Goal: Browse casually

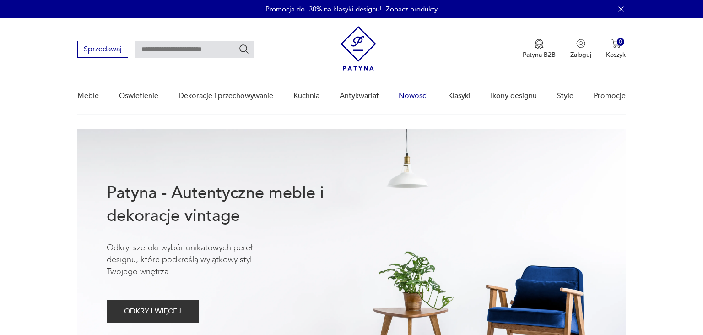
click at [409, 94] on link "Nowości" at bounding box center [413, 95] width 29 height 35
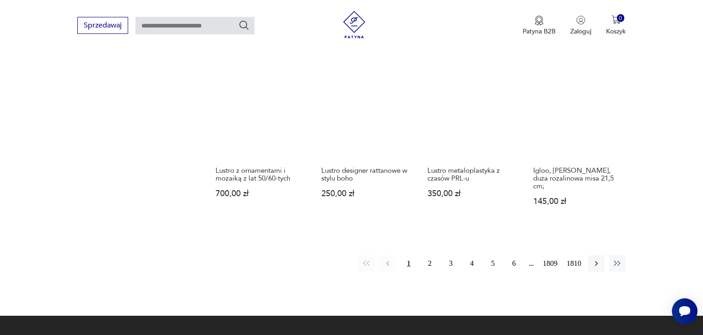
scroll to position [814, 0]
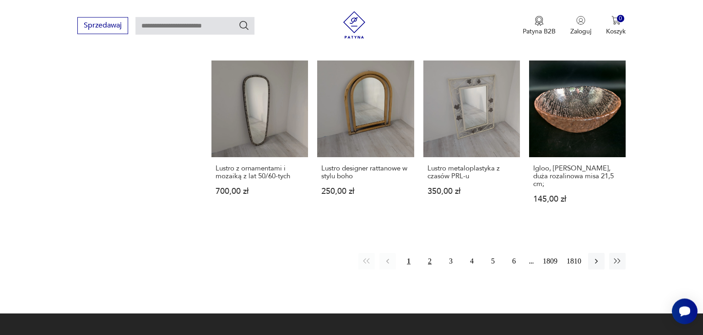
click at [428, 253] on button "2" at bounding box center [430, 261] width 16 height 16
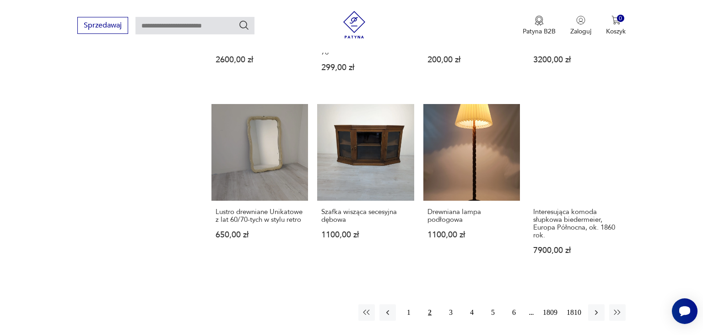
scroll to position [725, 0]
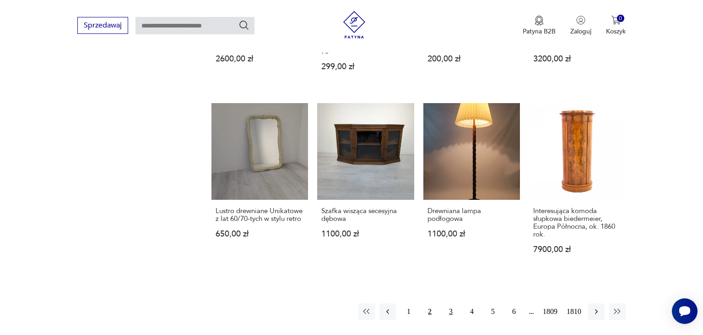
click at [450, 303] on button "3" at bounding box center [451, 311] width 16 height 16
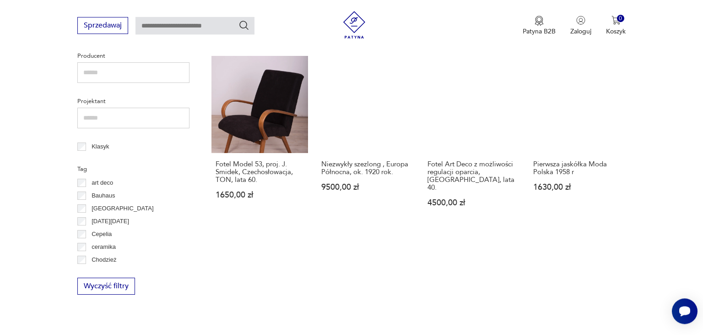
scroll to position [408, 0]
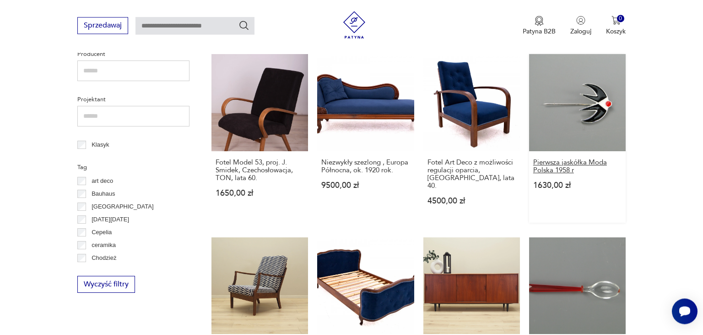
click at [551, 166] on h3 "Pierwsza jaskółka Moda Polska 1958 r" at bounding box center [577, 166] width 88 height 16
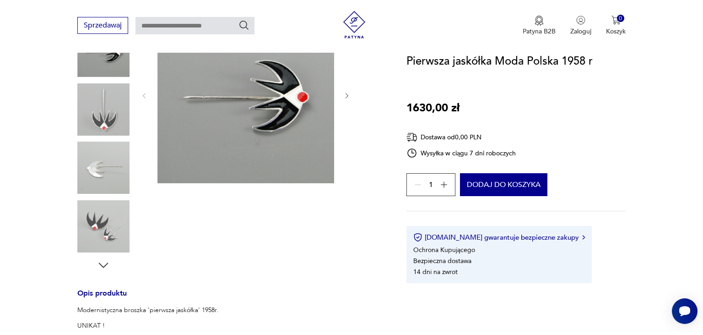
scroll to position [290, 0]
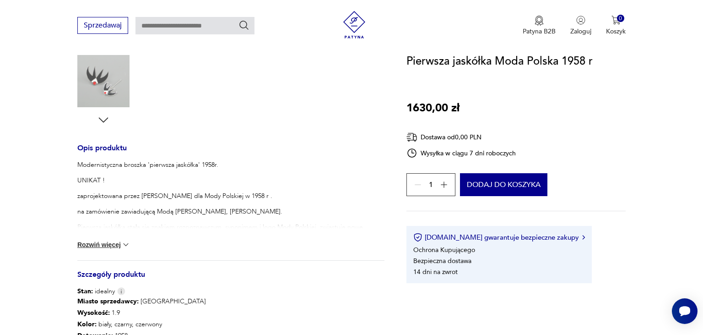
click at [90, 244] on button "Rozwiń więcej" at bounding box center [103, 244] width 53 height 9
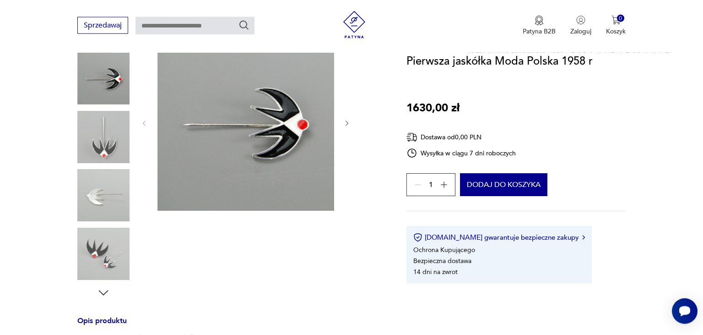
scroll to position [97, 0]
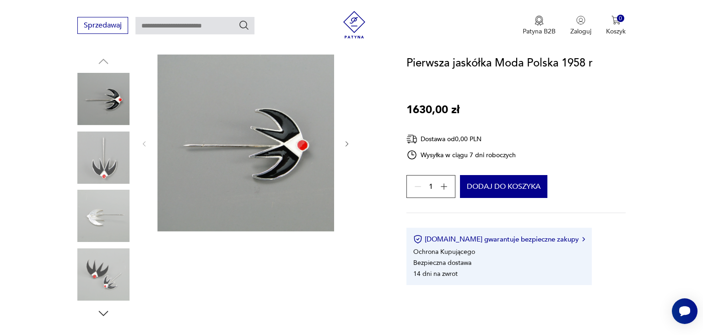
click at [347, 144] on icon "button" at bounding box center [347, 144] width 8 height 8
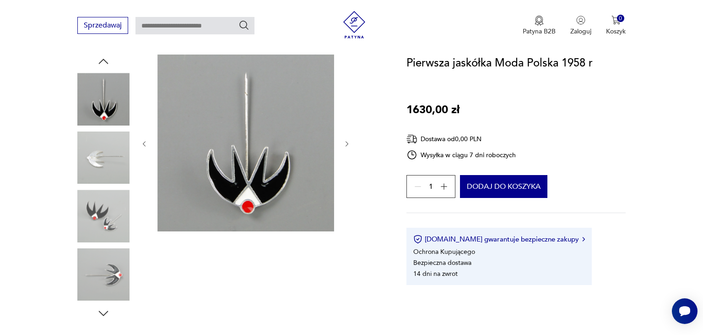
click at [347, 144] on icon "button" at bounding box center [347, 144] width 8 height 8
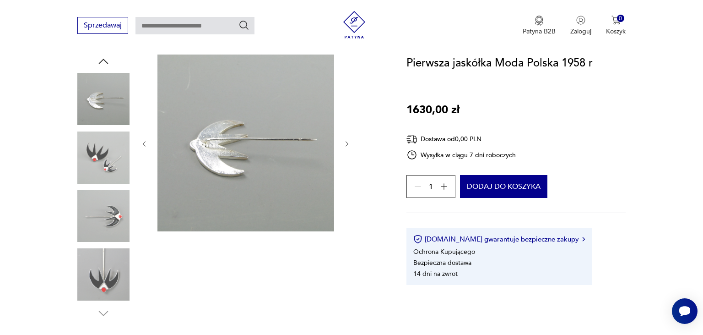
click at [347, 144] on icon "button" at bounding box center [347, 144] width 8 height 8
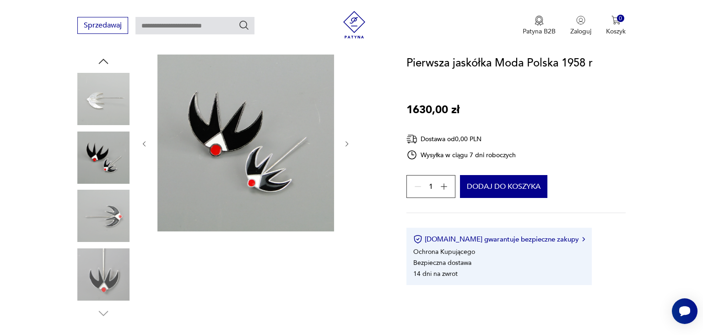
click at [347, 144] on icon "button" at bounding box center [347, 144] width 8 height 8
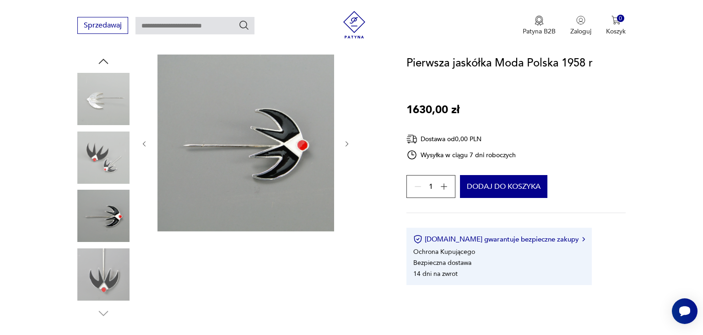
click at [347, 144] on icon "button" at bounding box center [347, 144] width 8 height 8
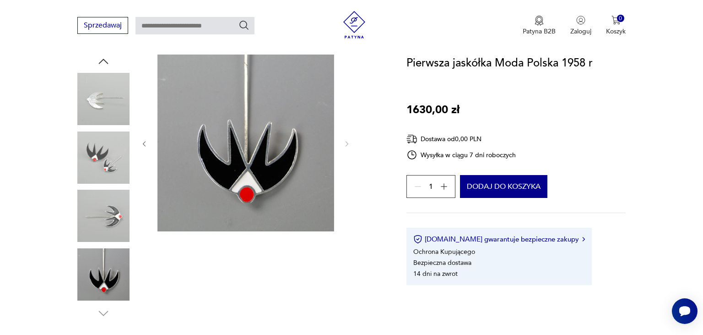
click at [95, 141] on img at bounding box center [103, 157] width 52 height 52
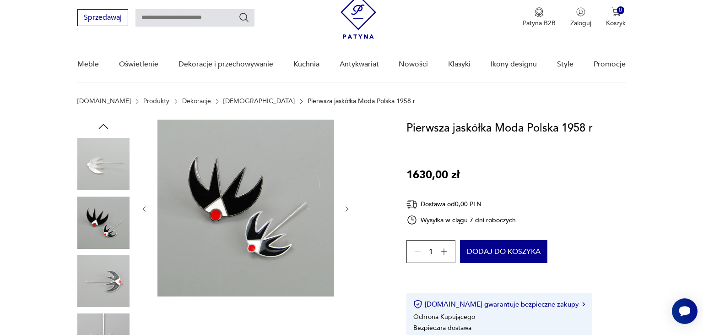
scroll to position [48, 0]
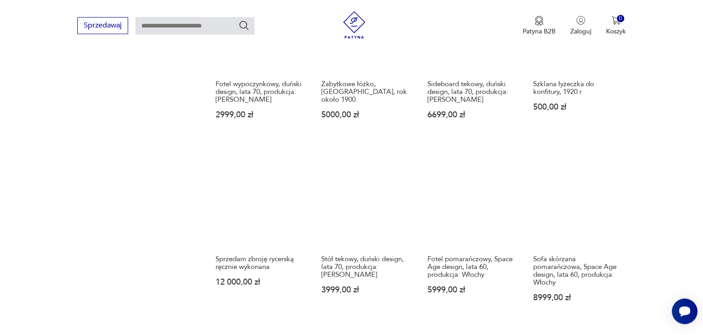
scroll to position [911, 0]
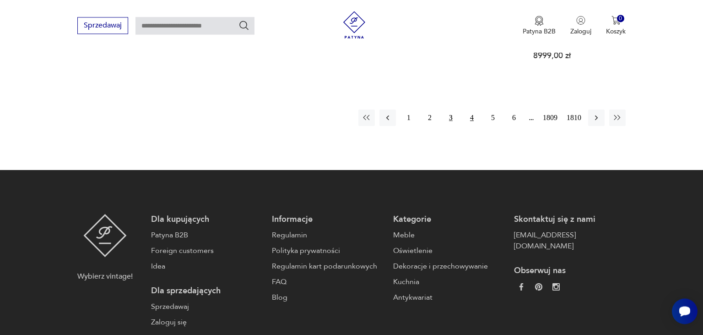
click at [473, 110] on button "4" at bounding box center [472, 117] width 16 height 16
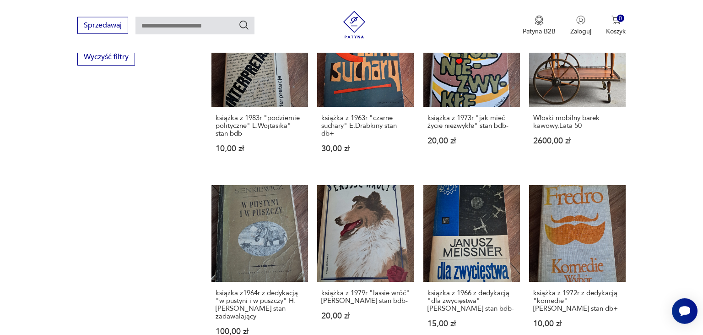
scroll to position [725, 0]
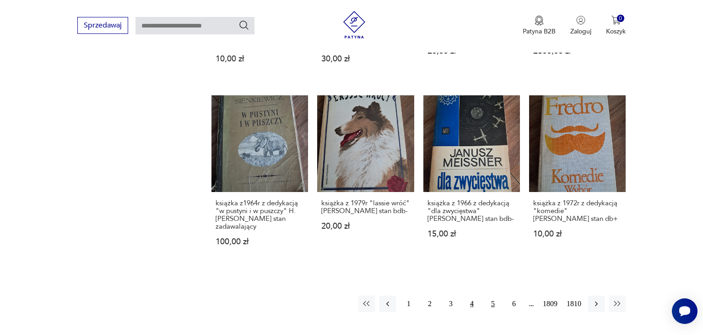
click at [493, 295] on button "5" at bounding box center [493, 303] width 16 height 16
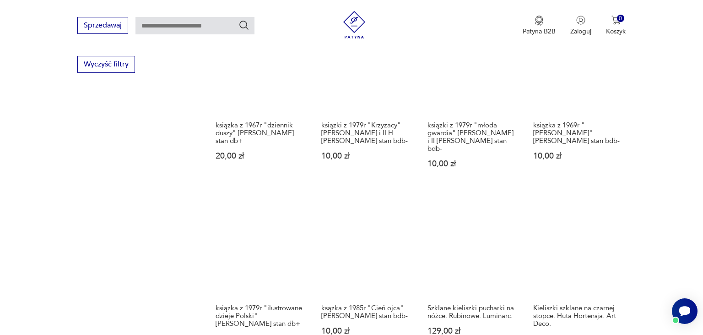
scroll to position [822, 0]
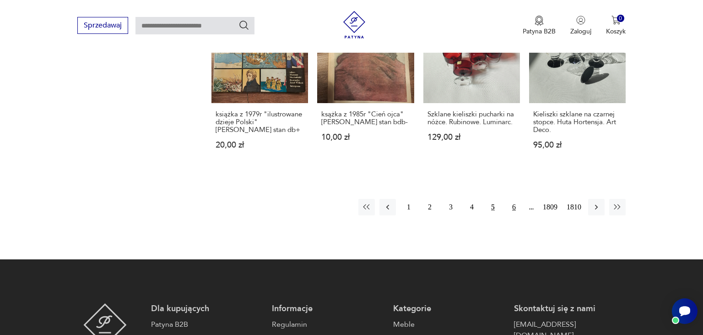
click at [514, 199] on button "6" at bounding box center [514, 207] width 16 height 16
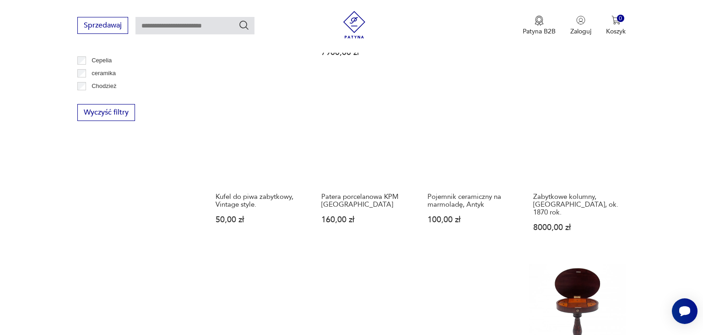
scroll to position [773, 0]
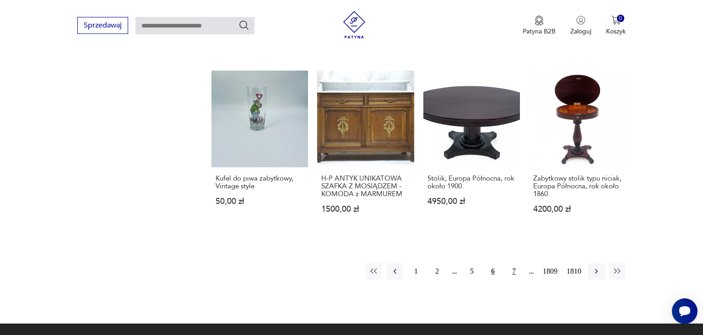
click at [515, 263] on button "7" at bounding box center [514, 271] width 16 height 16
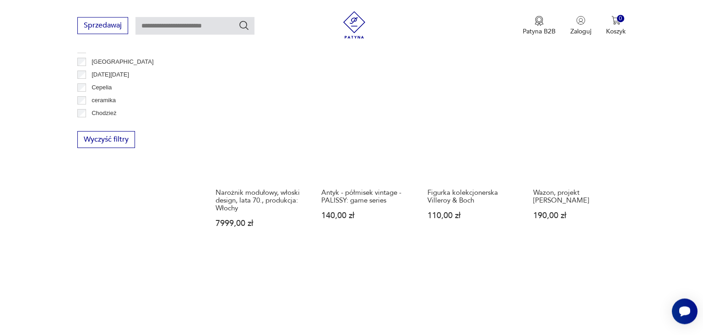
scroll to position [795, 0]
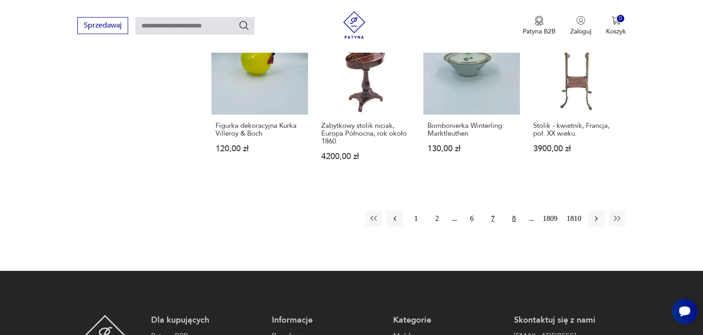
click at [514, 210] on button "8" at bounding box center [514, 218] width 16 height 16
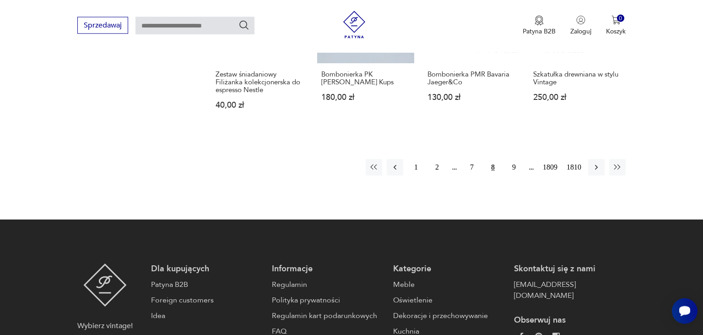
scroll to position [892, 0]
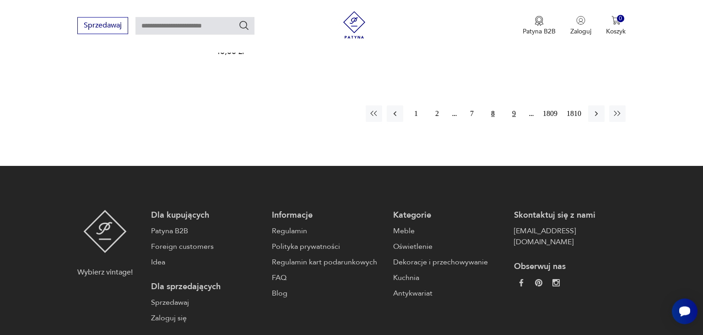
click at [514, 106] on button "9" at bounding box center [514, 113] width 16 height 16
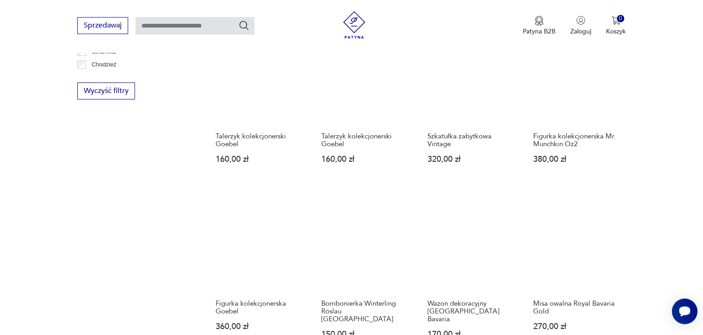
scroll to position [843, 0]
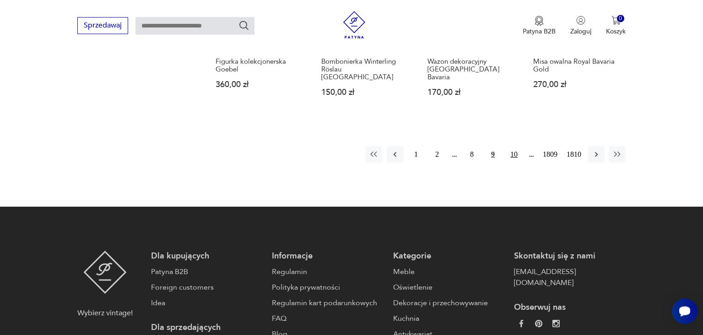
click at [519, 146] on button "10" at bounding box center [514, 154] width 16 height 16
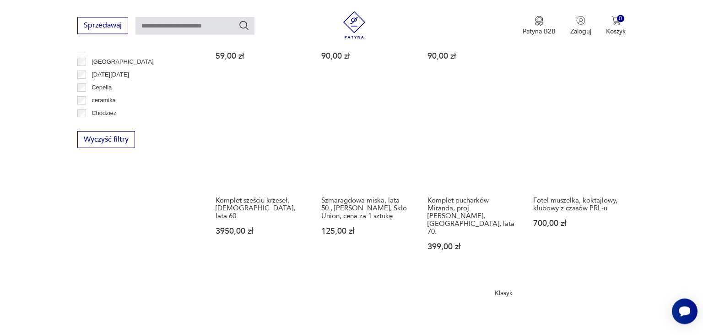
scroll to position [698, 0]
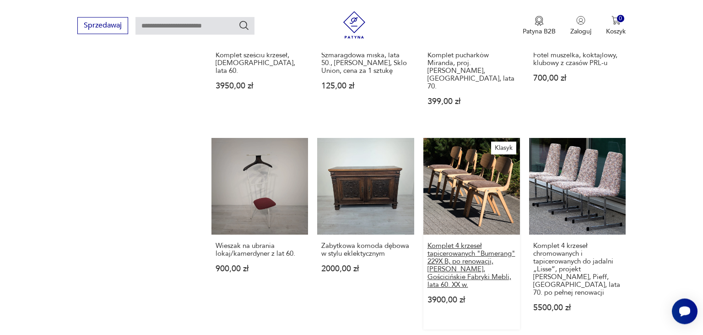
click at [448, 242] on h3 "Komplet 4 krzeseł tapicerowanych "Bumerang" 229X B, po renowacji, [PERSON_NAME]…" at bounding box center [472, 265] width 88 height 47
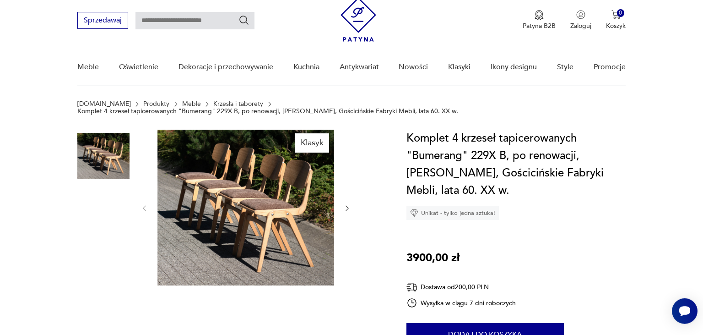
scroll to position [48, 0]
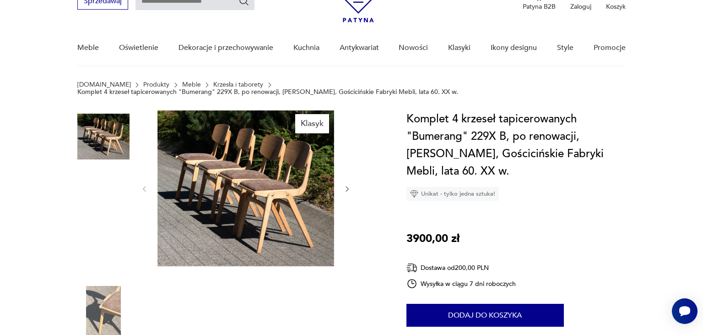
click at [222, 159] on img at bounding box center [245, 188] width 177 height 156
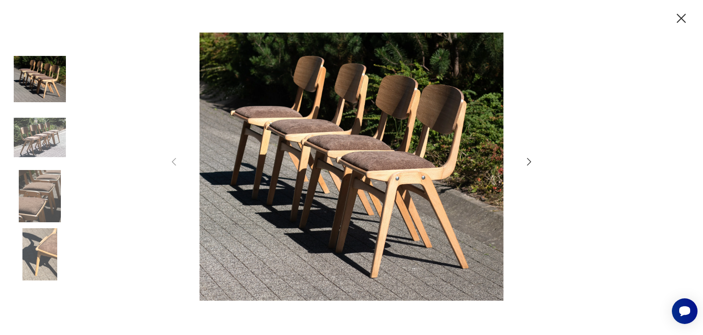
click at [678, 19] on icon "button" at bounding box center [681, 19] width 16 height 16
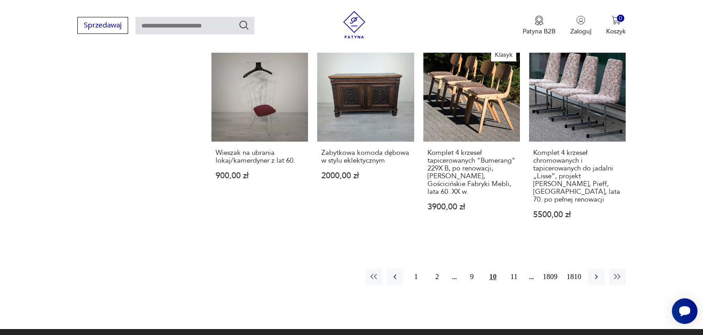
scroll to position [849, 0]
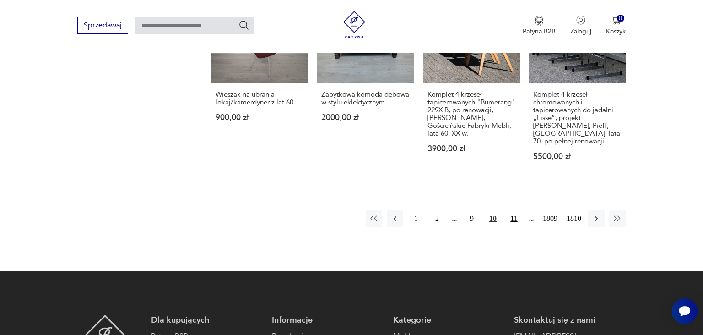
click at [512, 210] on button "11" at bounding box center [514, 218] width 16 height 16
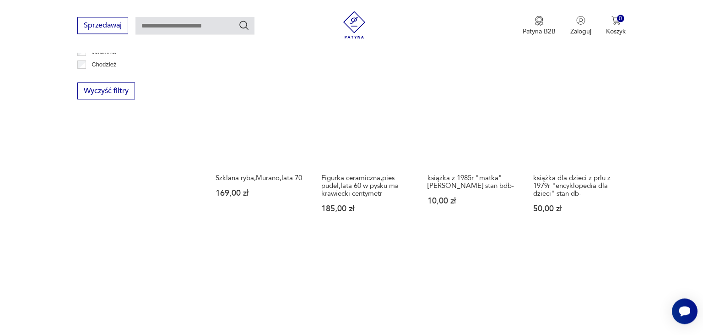
scroll to position [795, 0]
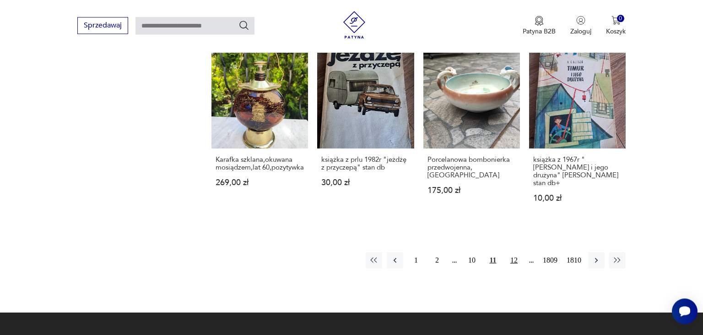
click at [514, 260] on button "12" at bounding box center [514, 260] width 16 height 16
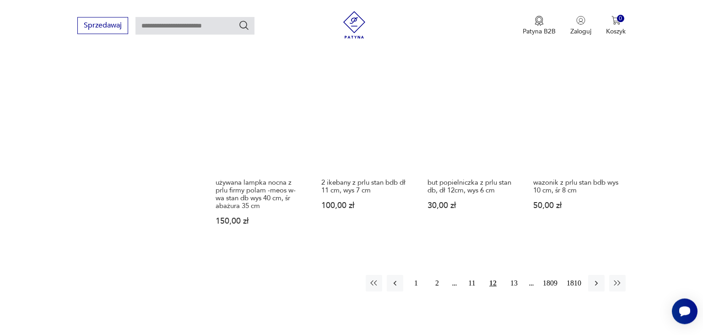
scroll to position [747, 0]
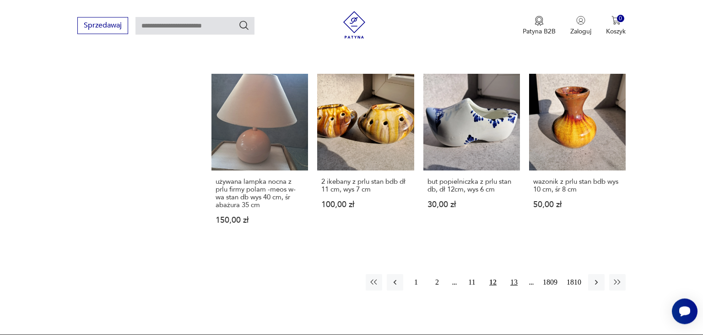
click at [514, 282] on button "13" at bounding box center [514, 282] width 16 height 16
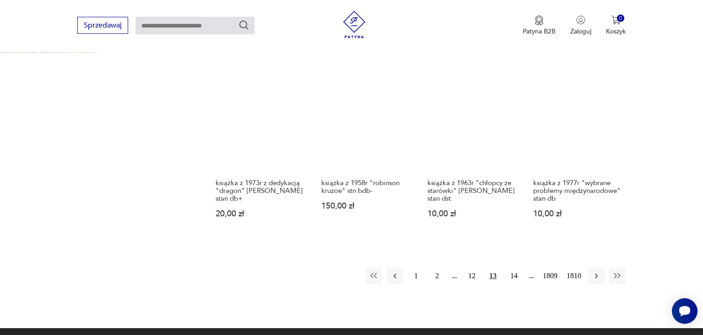
scroll to position [795, 0]
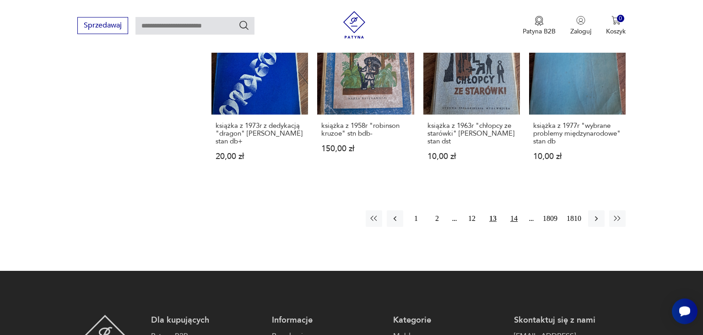
click at [514, 212] on button "14" at bounding box center [514, 218] width 16 height 16
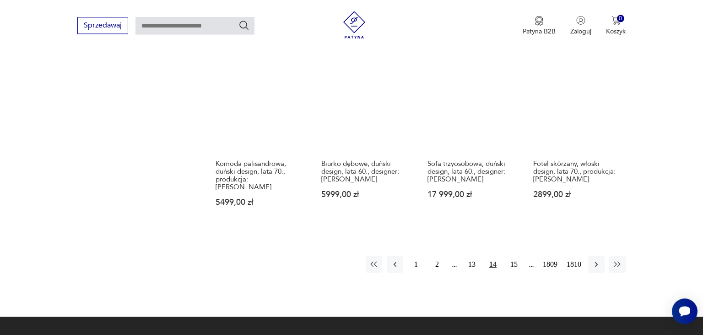
scroll to position [747, 0]
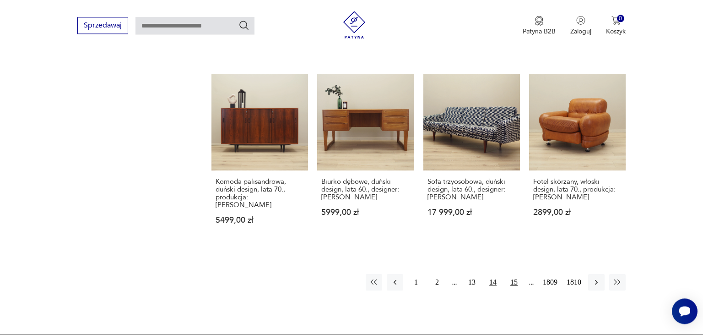
click at [516, 274] on button "15" at bounding box center [514, 282] width 16 height 16
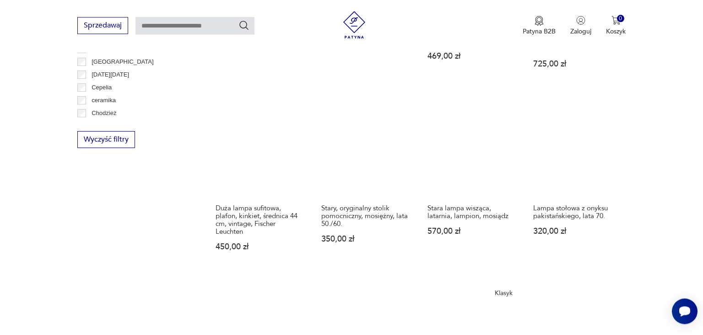
scroll to position [795, 0]
